Goal: Transaction & Acquisition: Purchase product/service

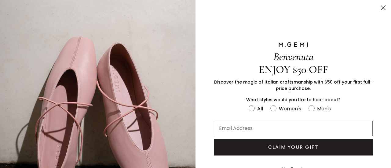
click at [378, 10] on circle "Close dialog" at bounding box center [383, 8] width 10 height 10
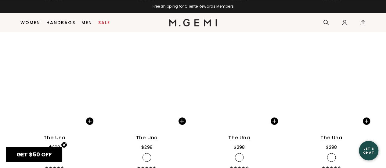
scroll to position [1487, 0]
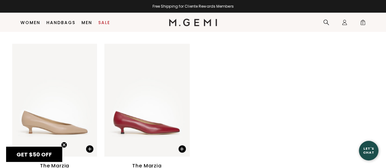
scroll to position [1790, 0]
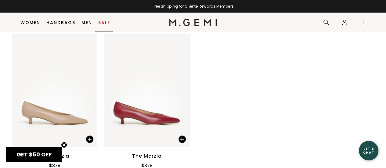
click at [108, 24] on link "Sale" at bounding box center [104, 22] width 12 height 5
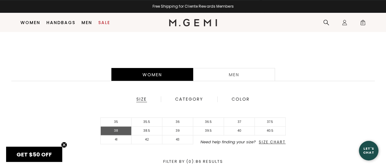
click at [124, 131] on li "38" at bounding box center [116, 131] width 31 height 9
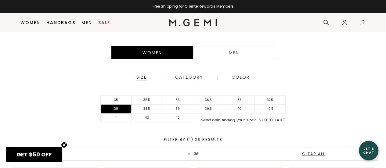
scroll to position [173, 0]
